Goal: Find specific page/section: Find specific page/section

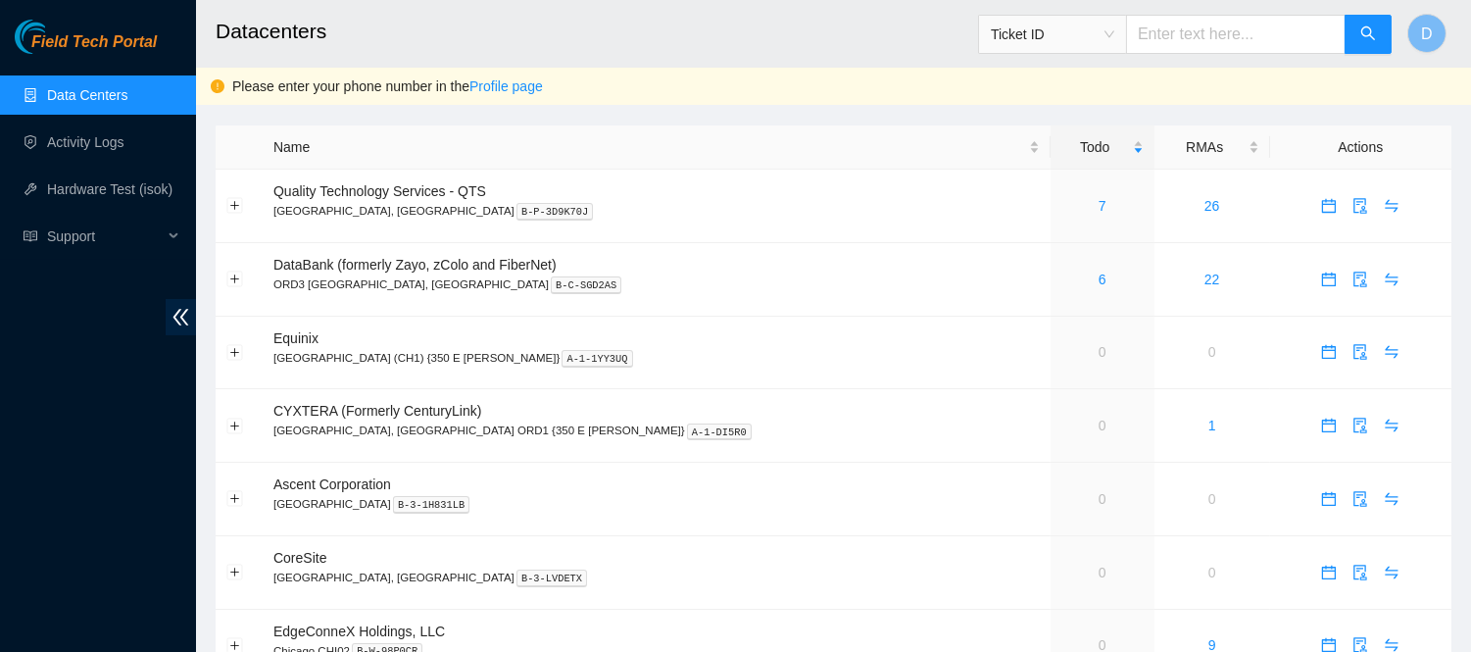
click at [571, 26] on h2 "Datacenters" at bounding box center [717, 31] width 1002 height 63
click at [1099, 204] on link "7" at bounding box center [1103, 206] width 8 height 16
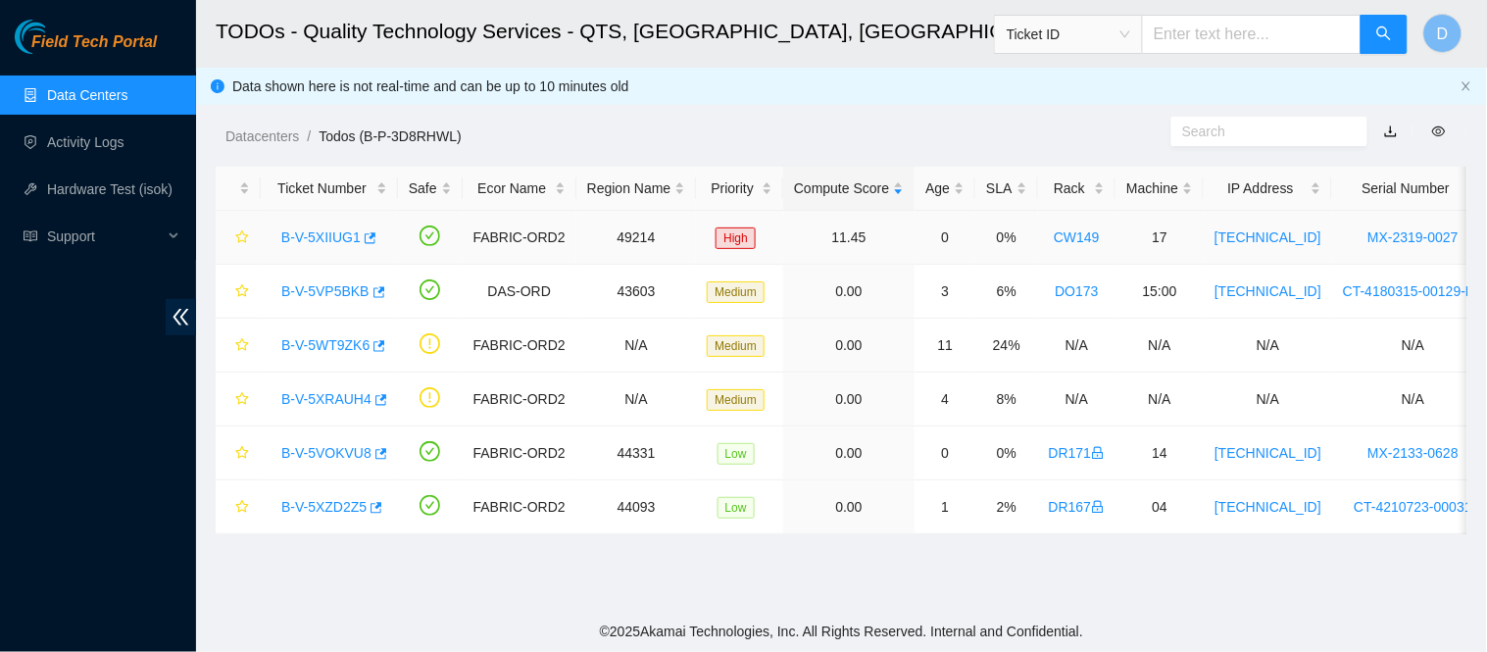
click at [324, 237] on link "B-V-5XIIUG1" at bounding box center [320, 237] width 79 height 16
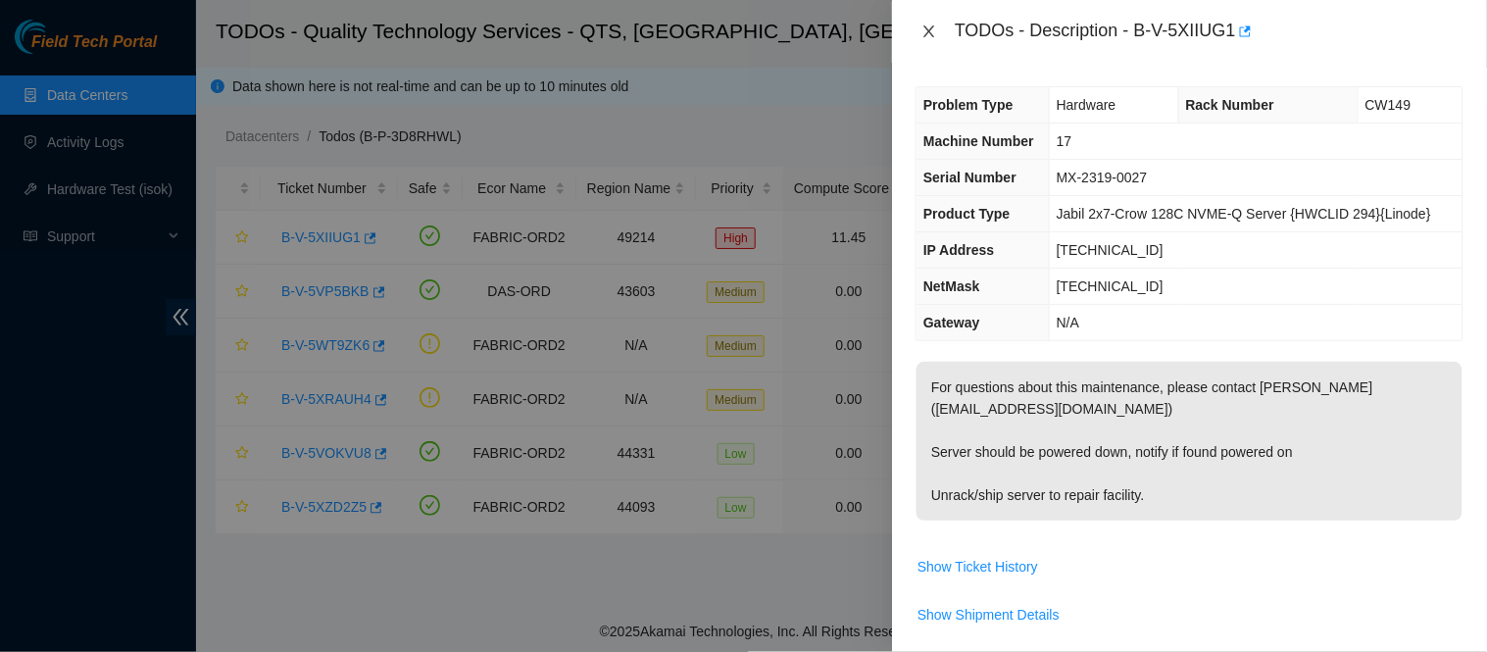
click at [919, 27] on button "Close" at bounding box center [928, 32] width 27 height 19
